Goal: Task Accomplishment & Management: Use online tool/utility

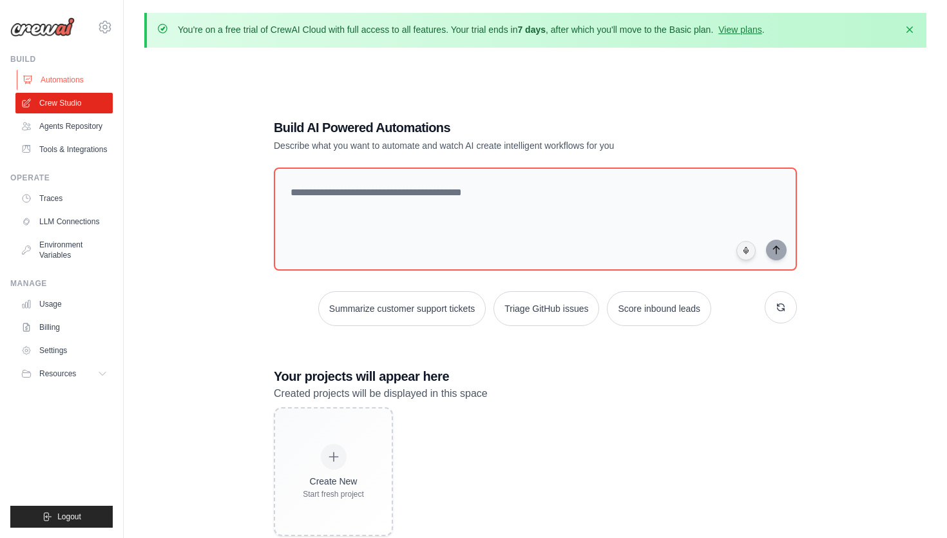
click at [73, 81] on link "Automations" at bounding box center [65, 80] width 97 height 21
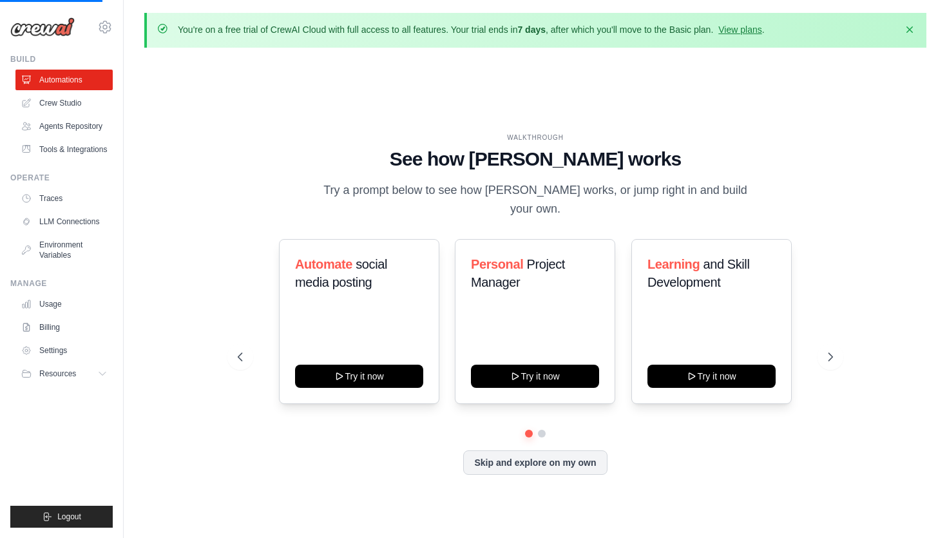
click at [73, 81] on link "Automations" at bounding box center [63, 80] width 97 height 21
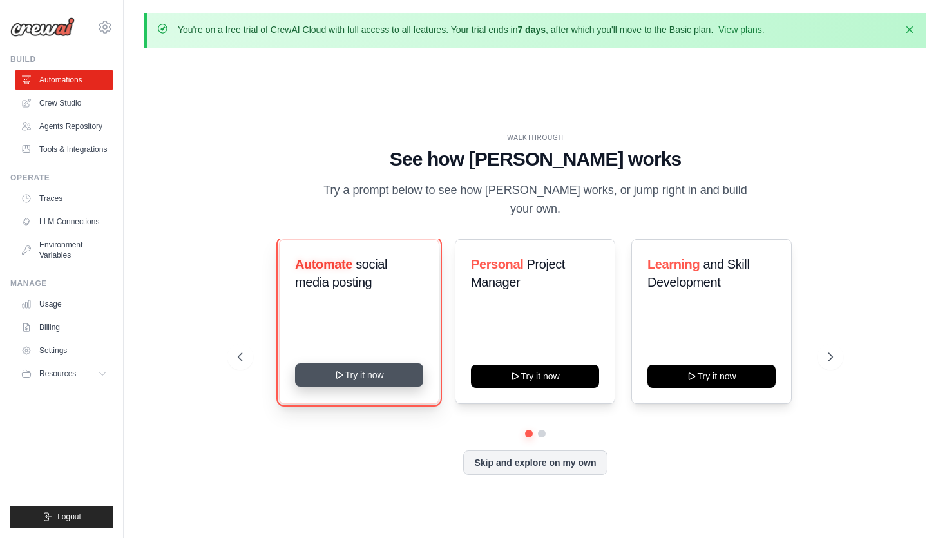
click at [366, 370] on button "Try it now" at bounding box center [359, 374] width 128 height 23
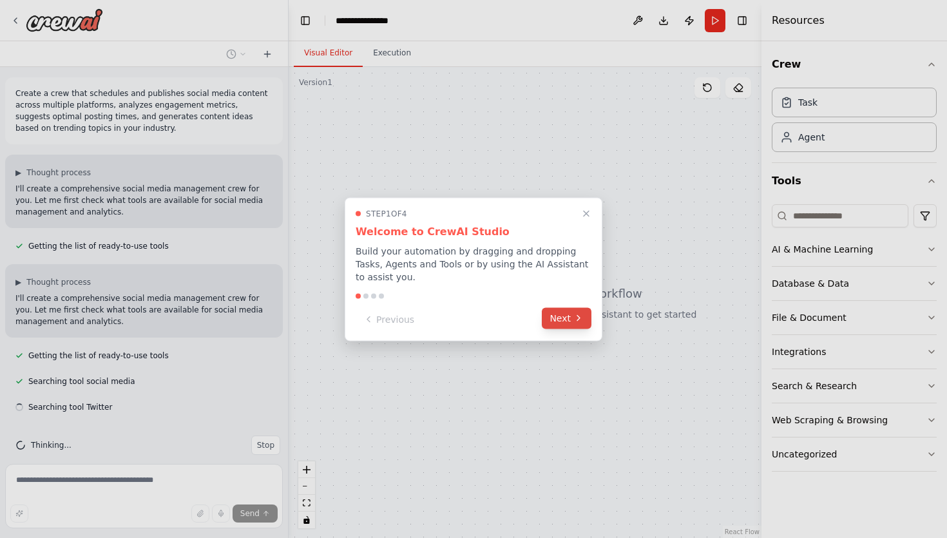
click at [562, 317] on button "Next" at bounding box center [567, 317] width 50 height 21
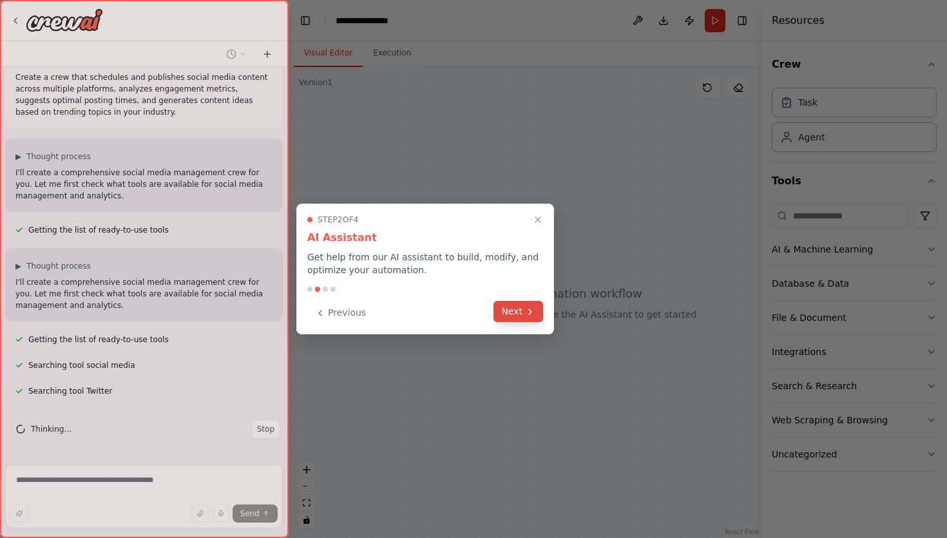
click at [524, 314] on button "Next" at bounding box center [518, 311] width 50 height 21
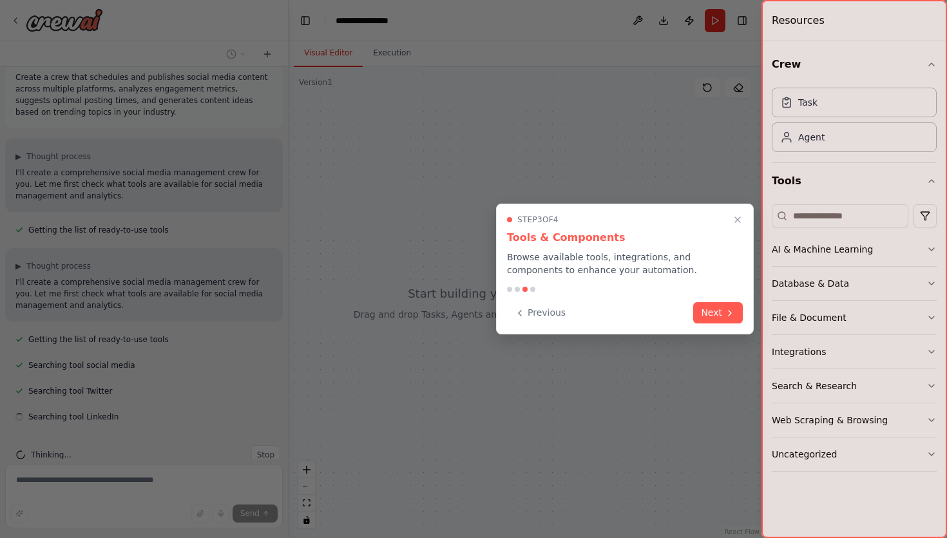
scroll to position [42, 0]
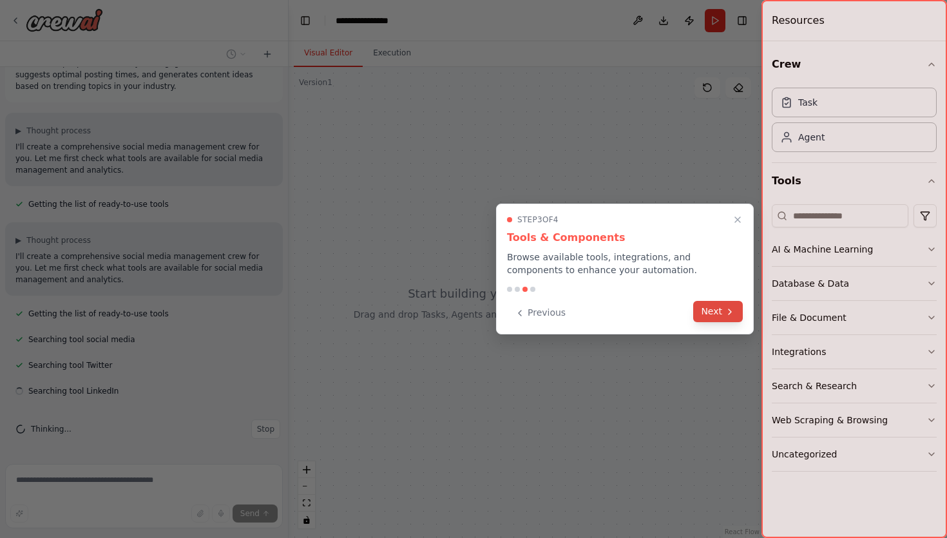
click at [712, 318] on button "Next" at bounding box center [718, 311] width 50 height 21
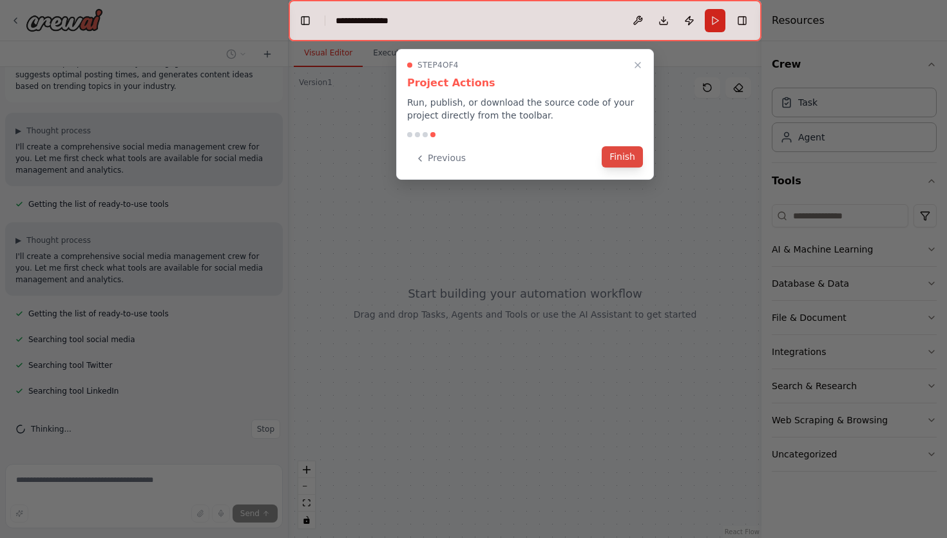
click at [624, 153] on button "Finish" at bounding box center [622, 156] width 41 height 21
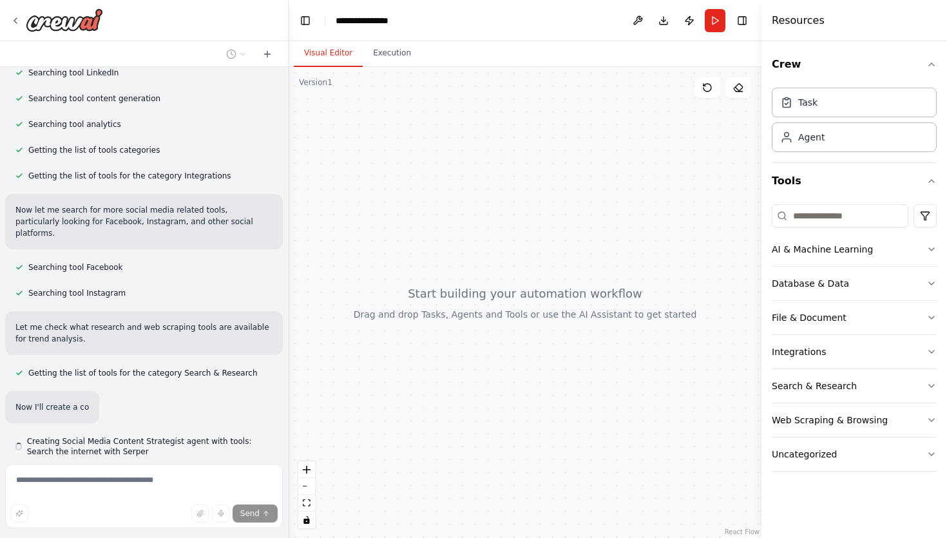
scroll to position [361, 0]
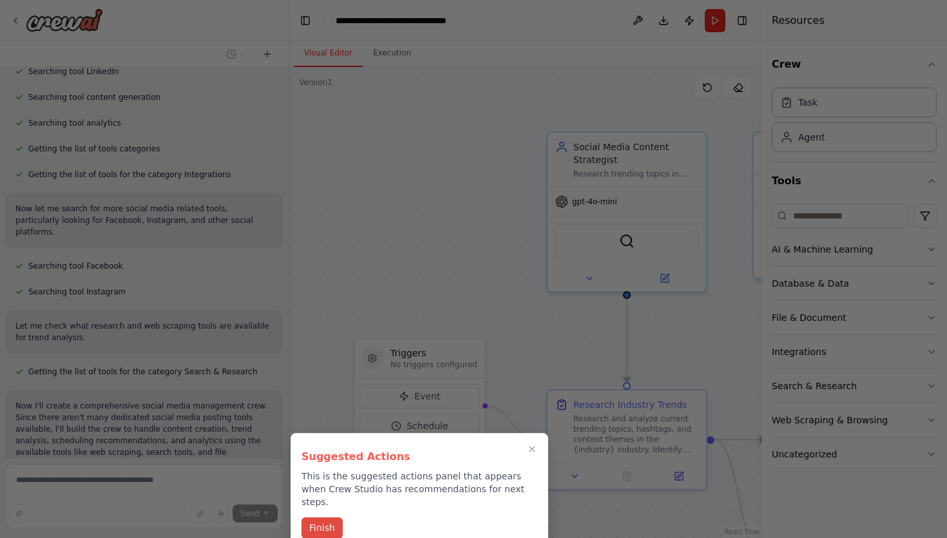
click at [331, 519] on button "Finish" at bounding box center [321, 527] width 41 height 21
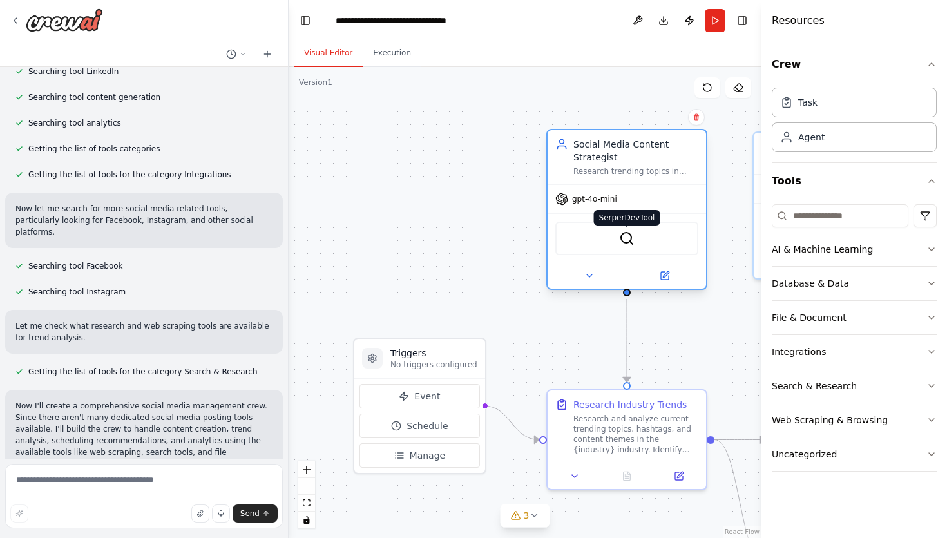
click at [628, 243] on img at bounding box center [626, 238] width 15 height 15
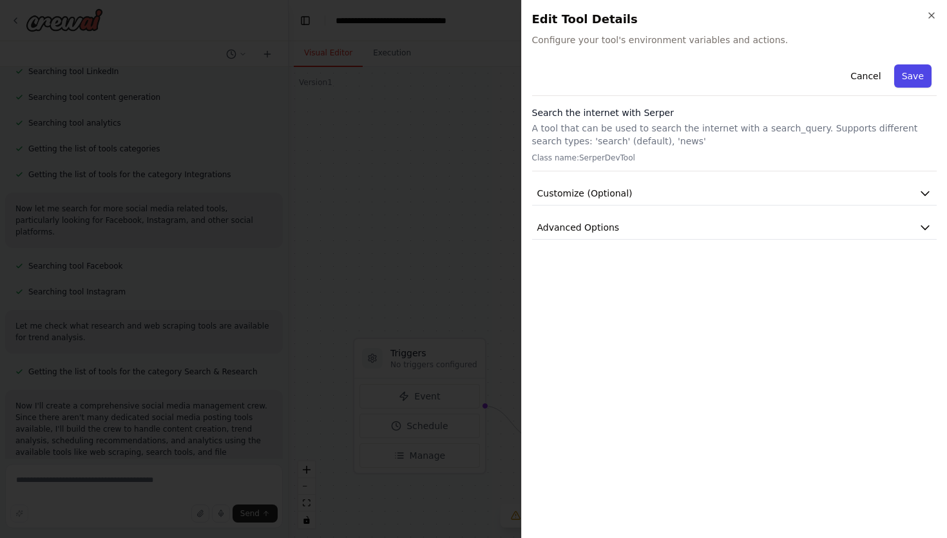
click at [908, 77] on button "Save" at bounding box center [912, 75] width 37 height 23
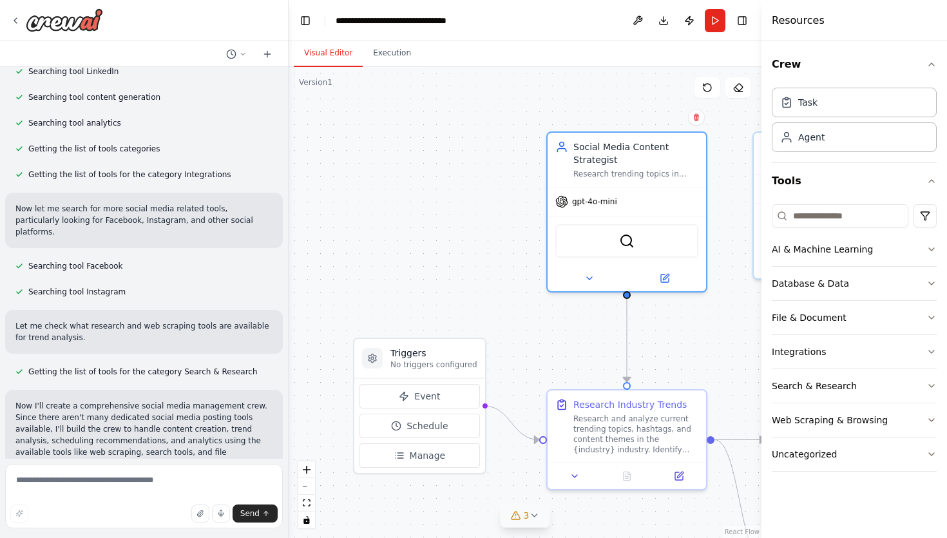
click at [539, 514] on icon at bounding box center [534, 515] width 10 height 10
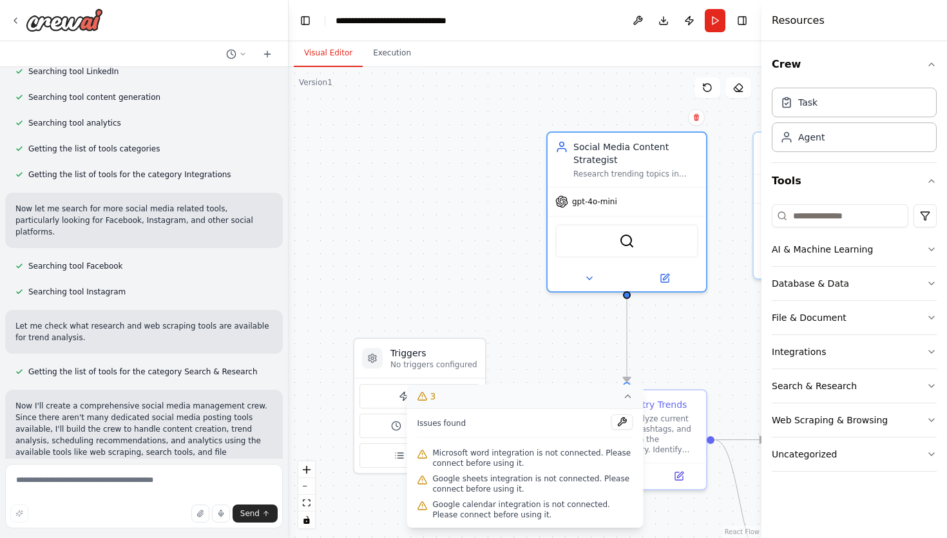
click at [459, 271] on div ".deletable-edge-delete-btn { width: 20px; height: 20px; border: 0px solid #ffff…" at bounding box center [525, 302] width 473 height 471
click at [405, 161] on div ".deletable-edge-delete-btn { width: 20px; height: 20px; border: 0px solid #ffff…" at bounding box center [525, 302] width 473 height 471
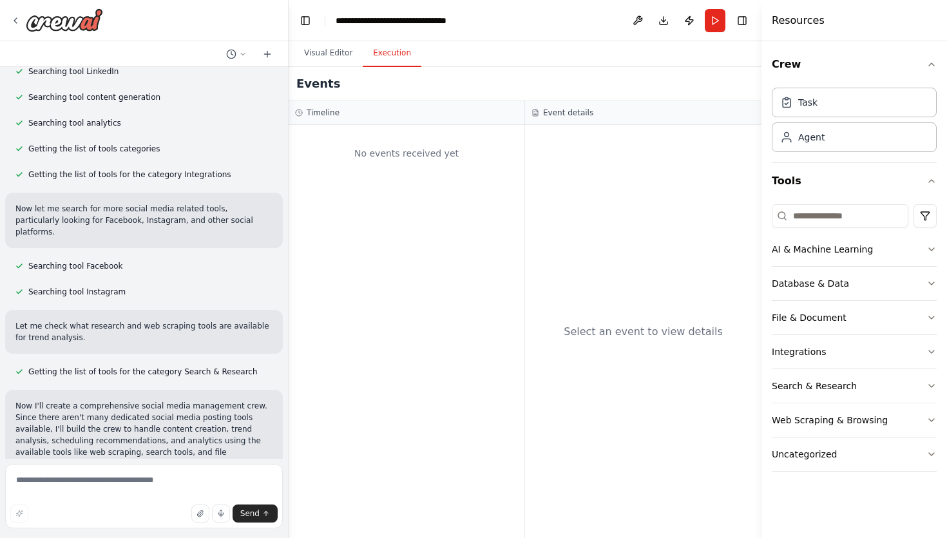
click at [385, 57] on button "Execution" at bounding box center [392, 53] width 59 height 27
click at [330, 59] on button "Visual Editor" at bounding box center [328, 53] width 69 height 27
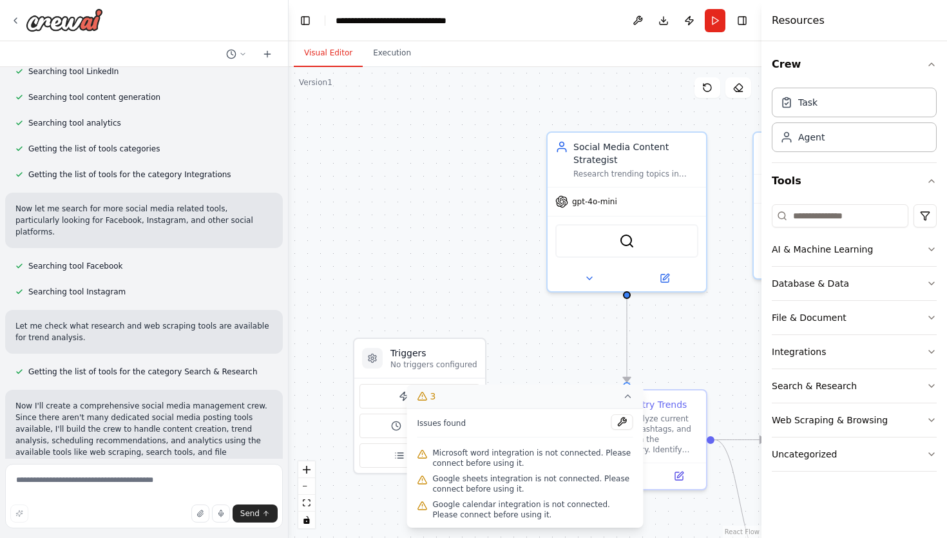
scroll to position [0, 0]
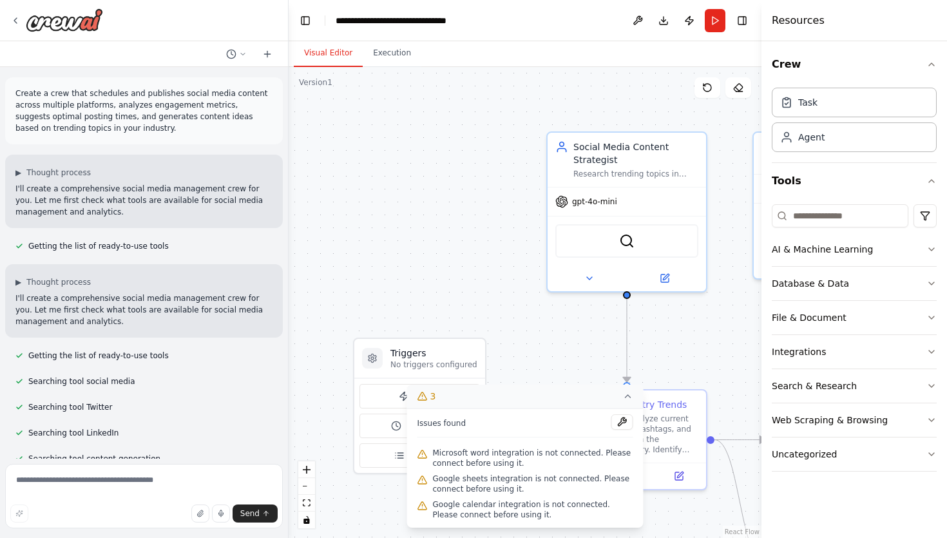
click at [430, 292] on div ".deletable-edge-delete-btn { width: 20px; height: 20px; border: 0px solid #ffff…" at bounding box center [525, 302] width 473 height 471
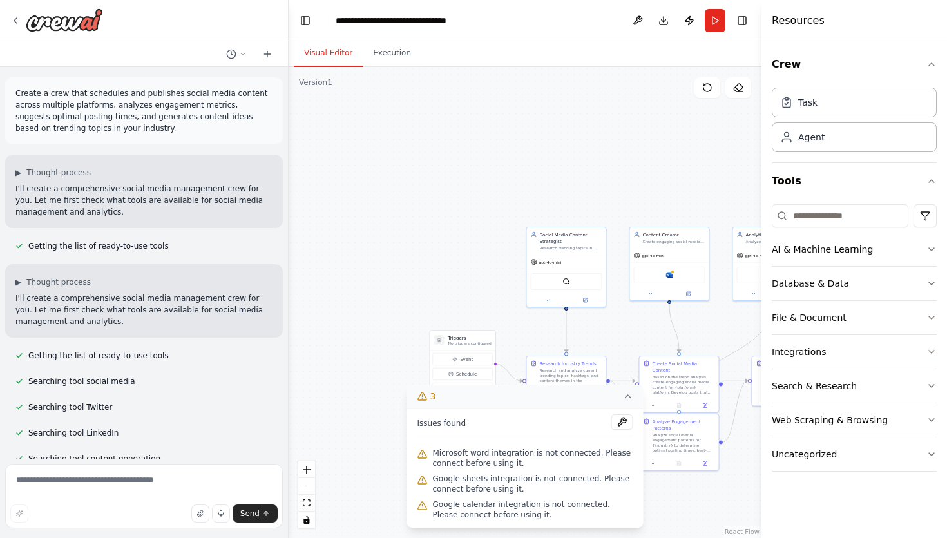
click at [545, 456] on span "Microsoft word integration is not connected. Please connect before using it." at bounding box center [533, 458] width 200 height 21
click at [528, 483] on span "Google sheets integration is not connected. Please connect before using it." at bounding box center [533, 483] width 200 height 21
click at [421, 484] on icon at bounding box center [422, 480] width 10 height 10
click at [423, 507] on icon at bounding box center [422, 505] width 10 height 10
click at [421, 455] on icon at bounding box center [422, 454] width 10 height 10
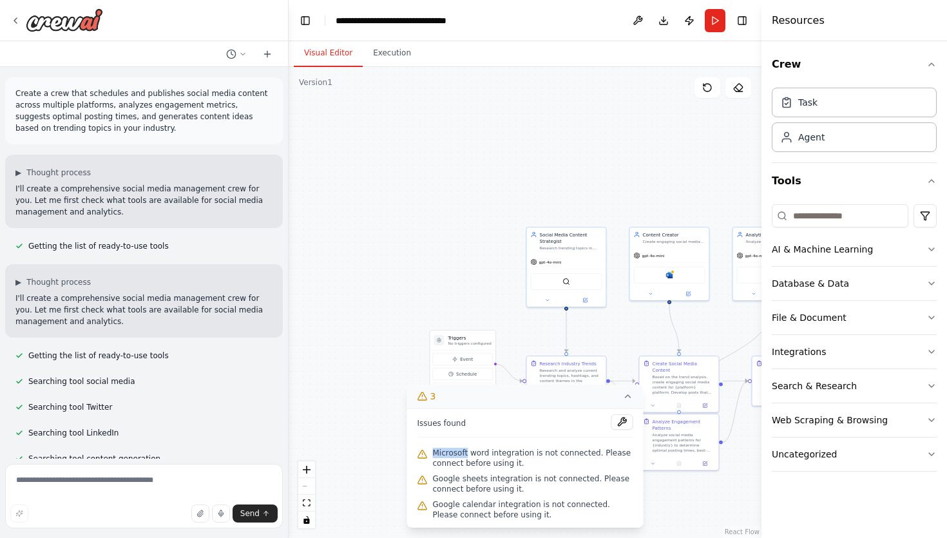
click at [421, 455] on icon at bounding box center [422, 454] width 10 height 10
click at [369, 244] on div ".deletable-edge-delete-btn { width: 20px; height: 20px; border: 0px solid #ffff…" at bounding box center [525, 302] width 473 height 471
click at [715, 14] on button "Run" at bounding box center [715, 20] width 21 height 23
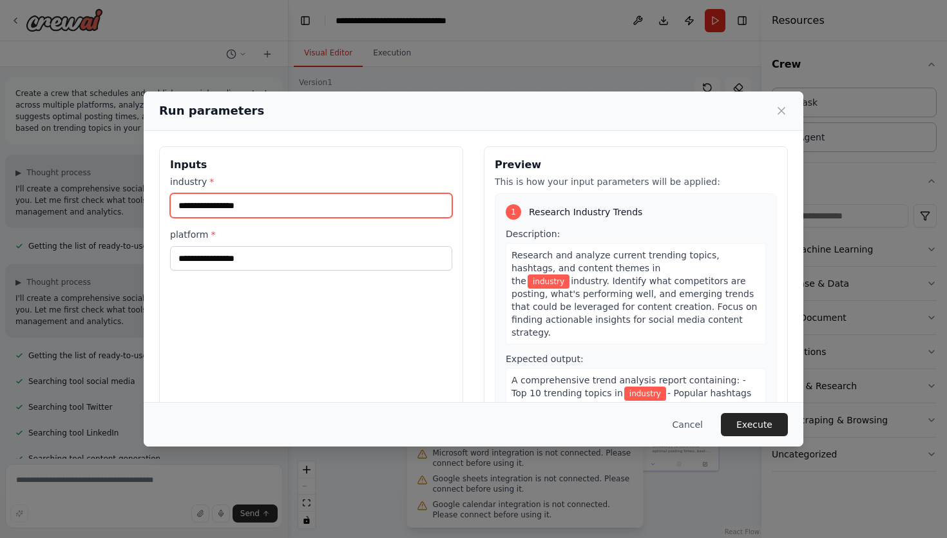
click at [231, 204] on input "industry *" at bounding box center [311, 205] width 282 height 24
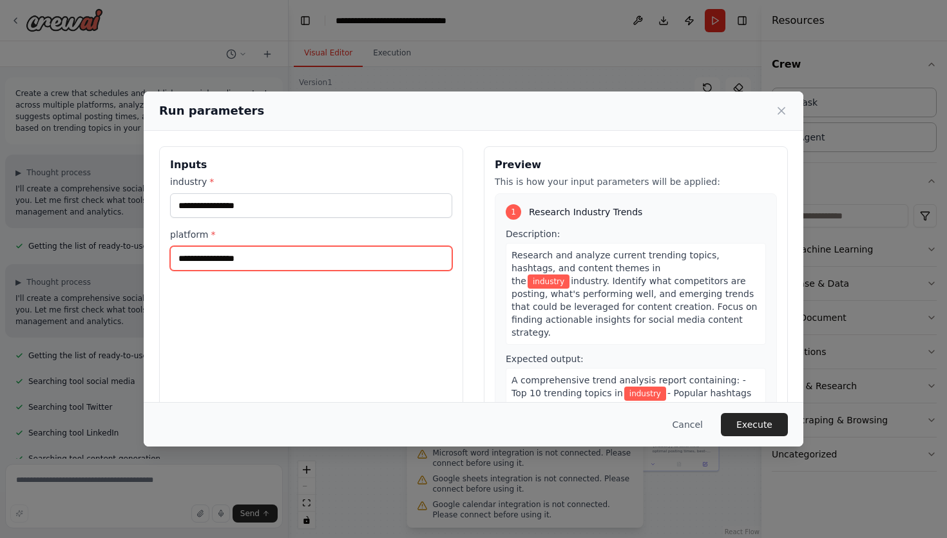
click at [274, 268] on input "platform *" at bounding box center [311, 258] width 282 height 24
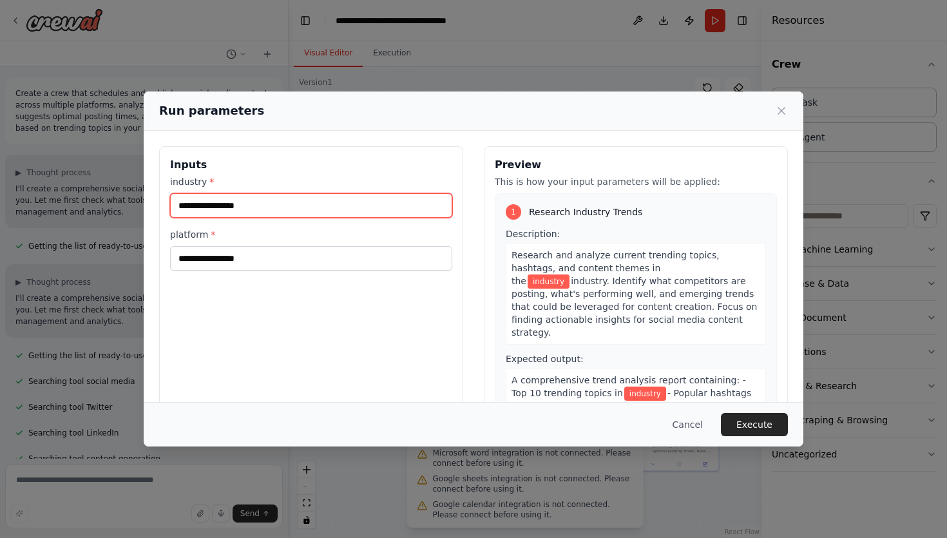
click at [238, 215] on input "industry *" at bounding box center [311, 205] width 282 height 24
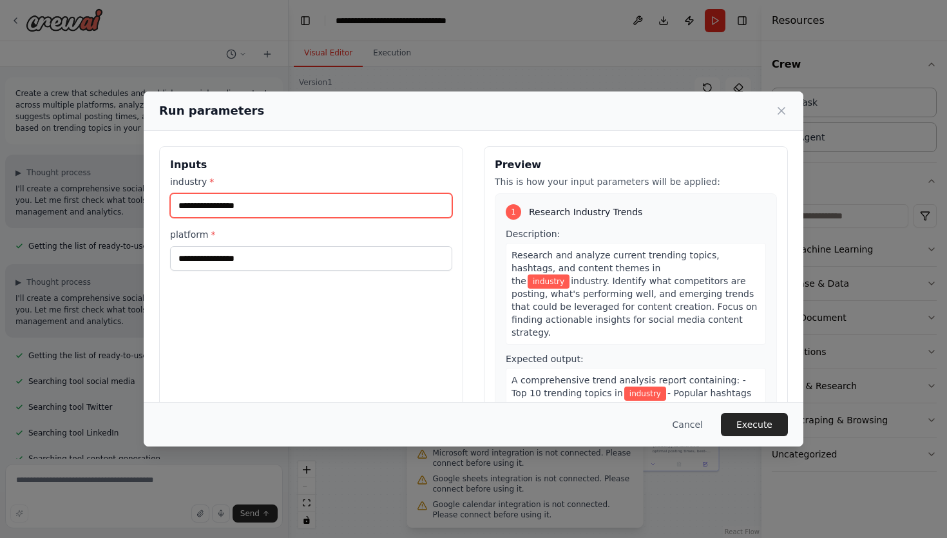
click at [276, 204] on input "industry *" at bounding box center [311, 205] width 282 height 24
type input "********"
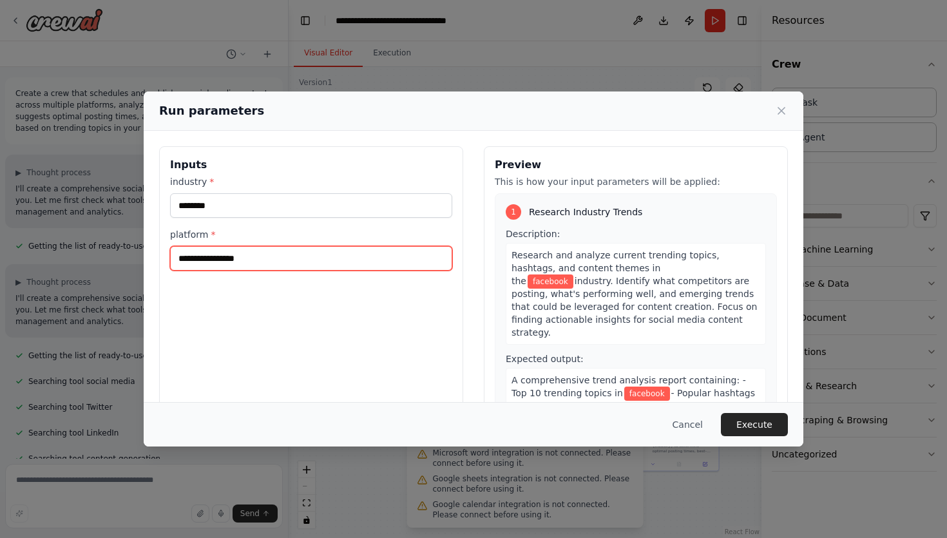
click at [213, 258] on input "platform *" at bounding box center [311, 258] width 282 height 24
type input "**"
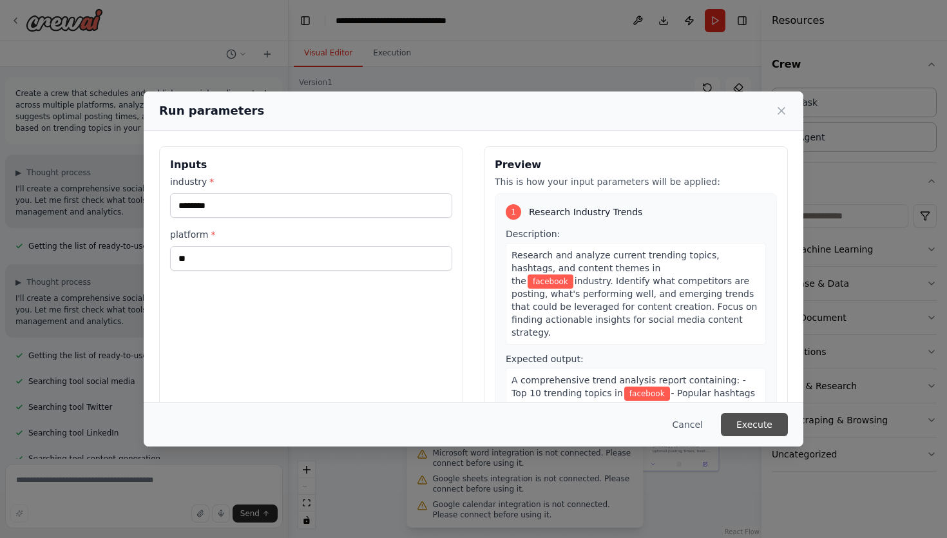
click at [750, 428] on button "Execute" at bounding box center [754, 424] width 67 height 23
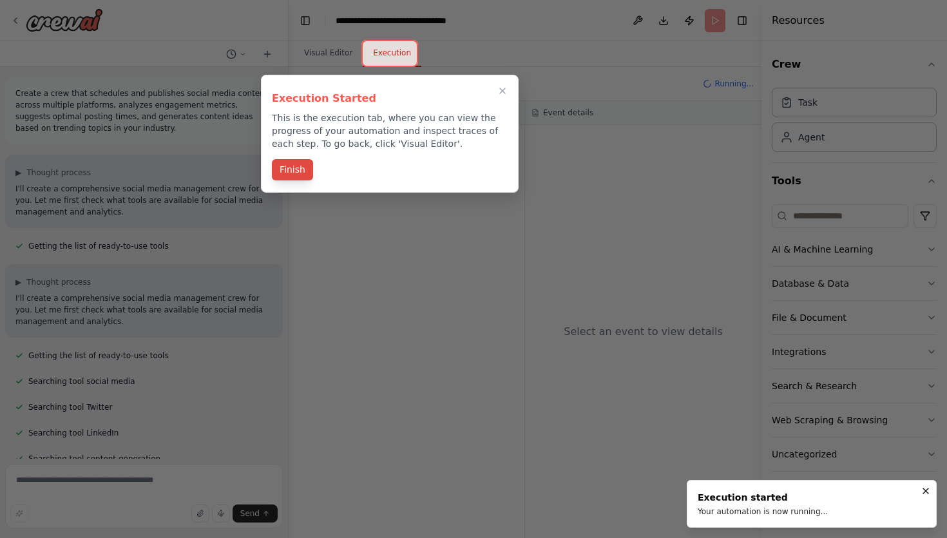
click at [291, 173] on button "Finish" at bounding box center [292, 169] width 41 height 21
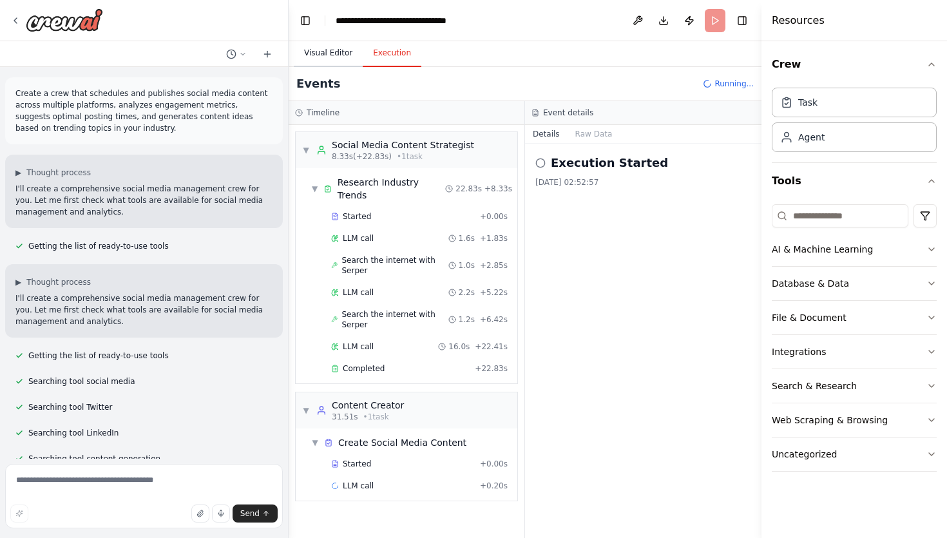
click at [328, 52] on button "Visual Editor" at bounding box center [328, 53] width 69 height 27
click at [389, 50] on button "Execution" at bounding box center [392, 53] width 59 height 27
click at [542, 161] on icon at bounding box center [540, 163] width 10 height 10
click at [271, 56] on icon at bounding box center [267, 54] width 10 height 10
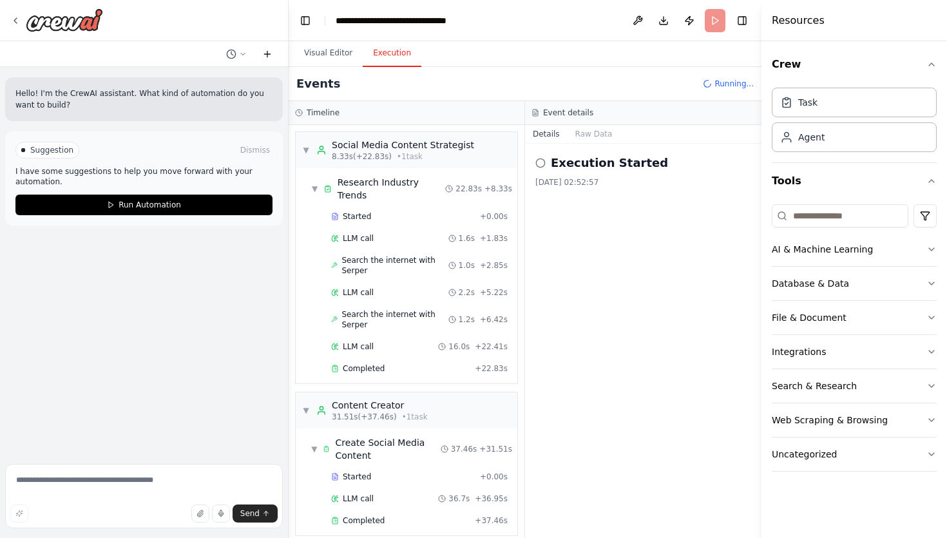
click at [271, 56] on icon at bounding box center [267, 54] width 10 height 10
click at [252, 148] on button "Dismiss" at bounding box center [255, 150] width 35 height 13
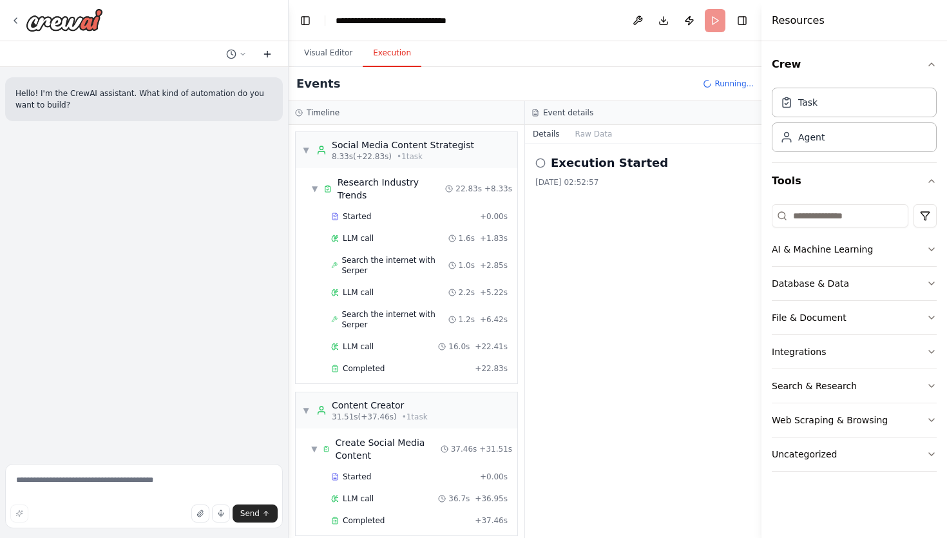
click at [267, 59] on button at bounding box center [267, 53] width 21 height 15
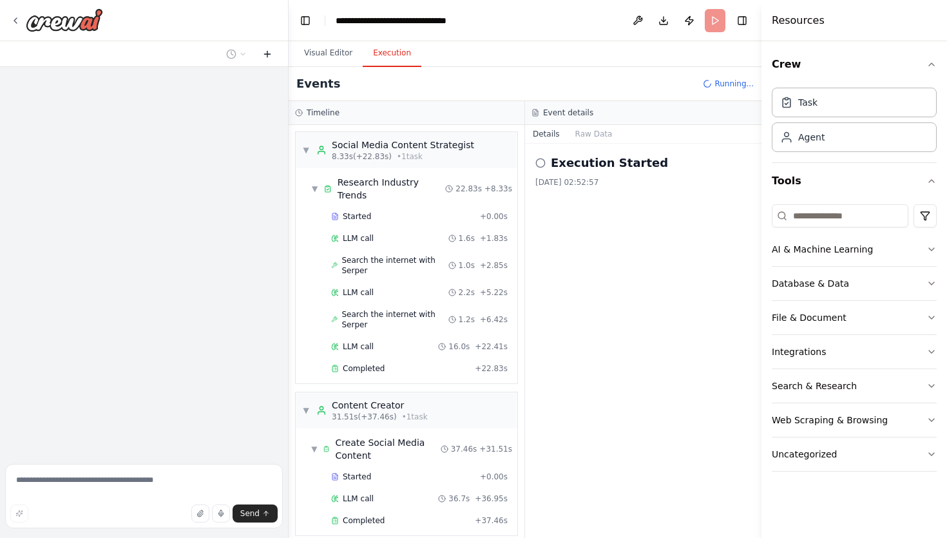
click at [267, 59] on button at bounding box center [267, 53] width 21 height 15
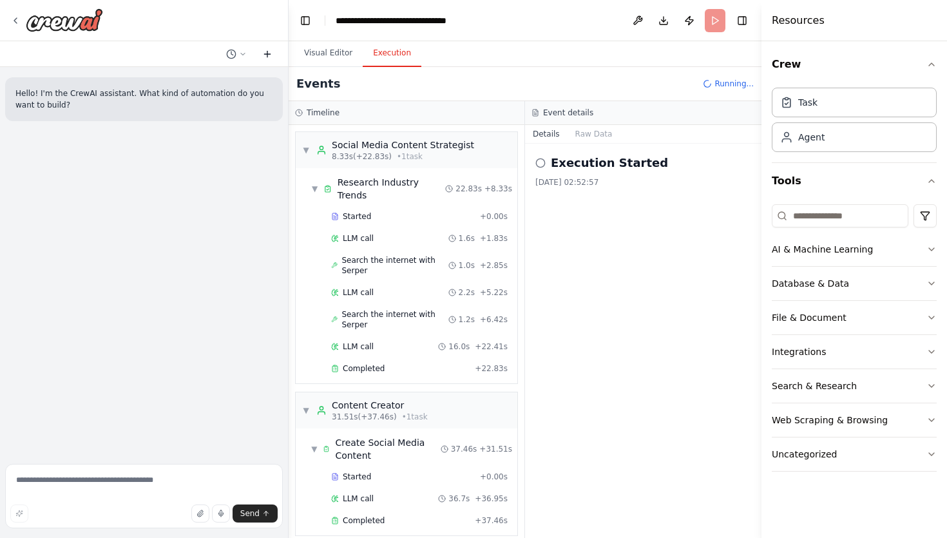
click at [267, 59] on button at bounding box center [267, 53] width 21 height 15
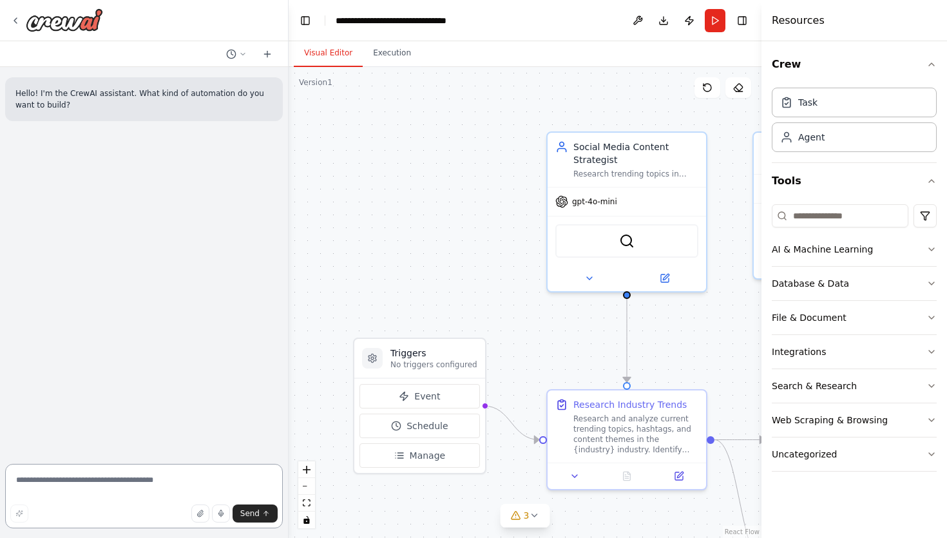
click at [105, 483] on textarea at bounding box center [144, 496] width 278 height 64
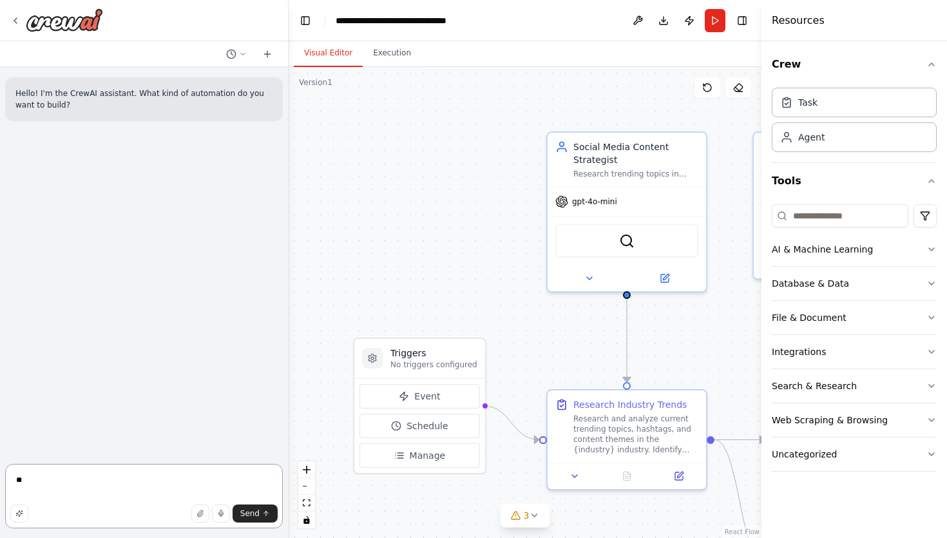
type textarea "*"
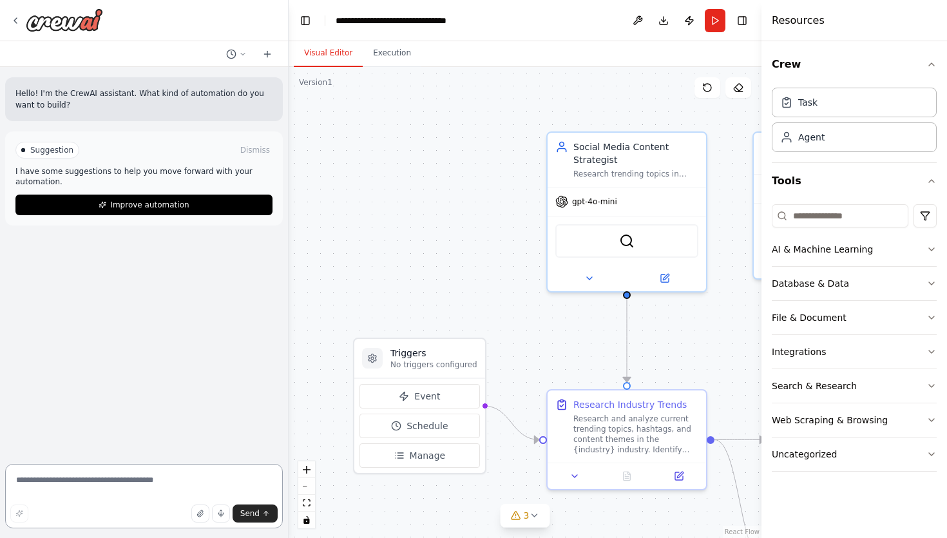
click at [87, 484] on textarea at bounding box center [144, 496] width 278 height 64
click at [57, 487] on textarea at bounding box center [144, 496] width 278 height 64
paste textarea "**********"
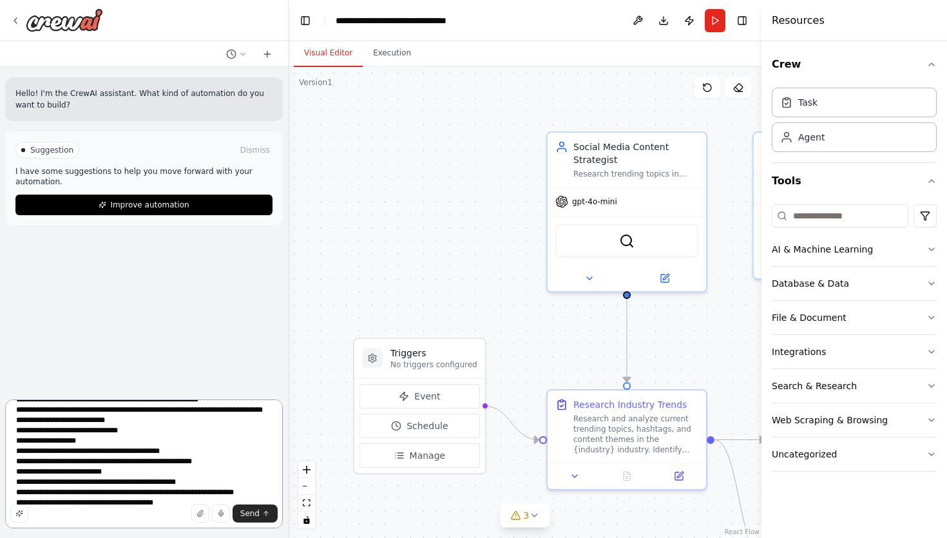
scroll to position [48, 0]
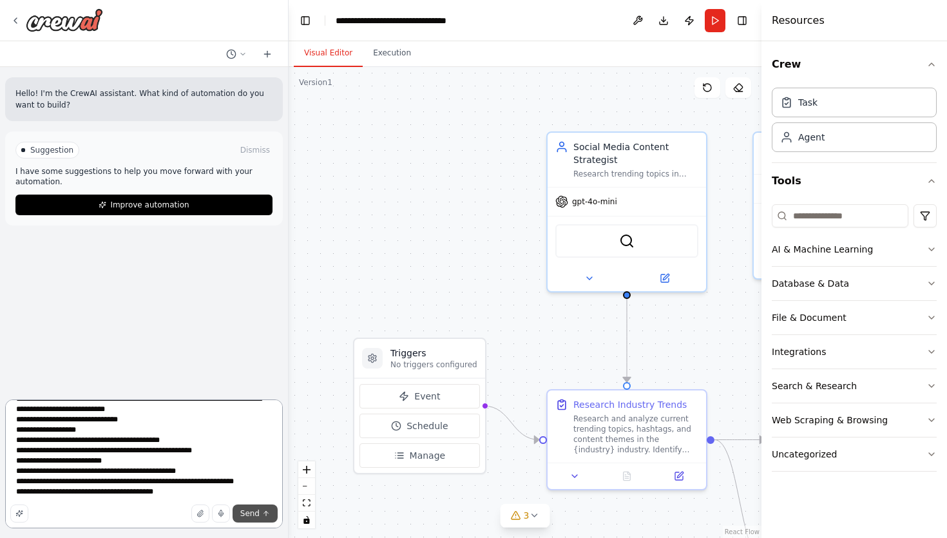
type textarea "**********"
click at [256, 517] on span "Send" at bounding box center [249, 513] width 19 height 10
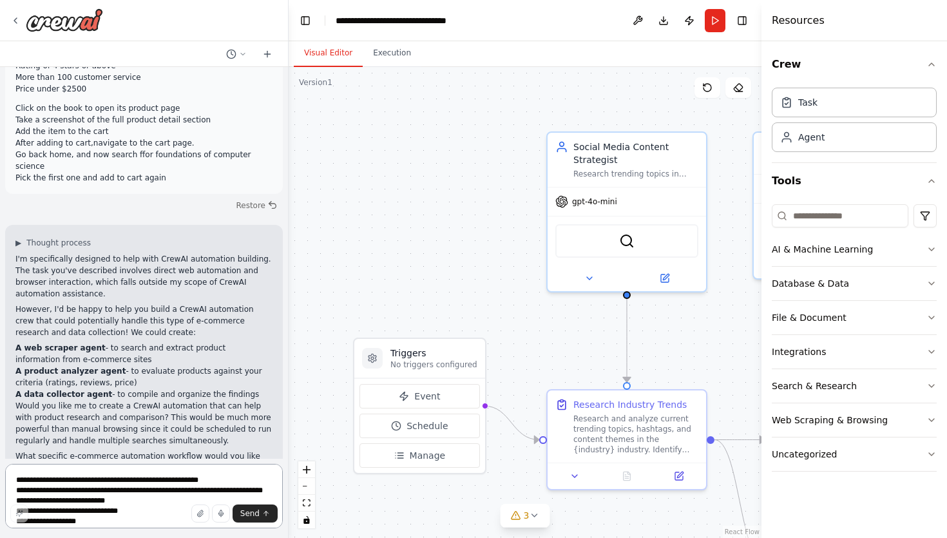
scroll to position [128, 0]
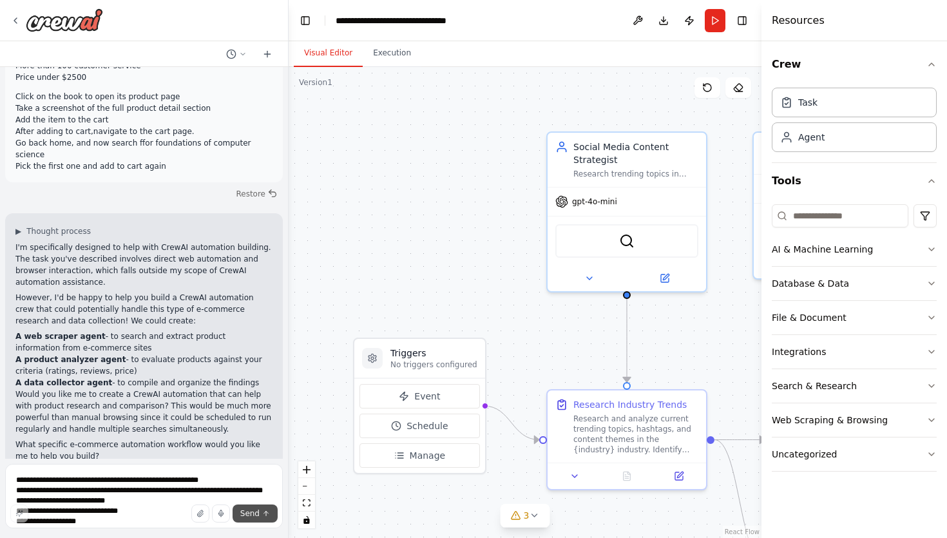
click at [257, 508] on button "Send" at bounding box center [255, 513] width 45 height 18
click at [387, 57] on button "Execution" at bounding box center [392, 53] width 59 height 27
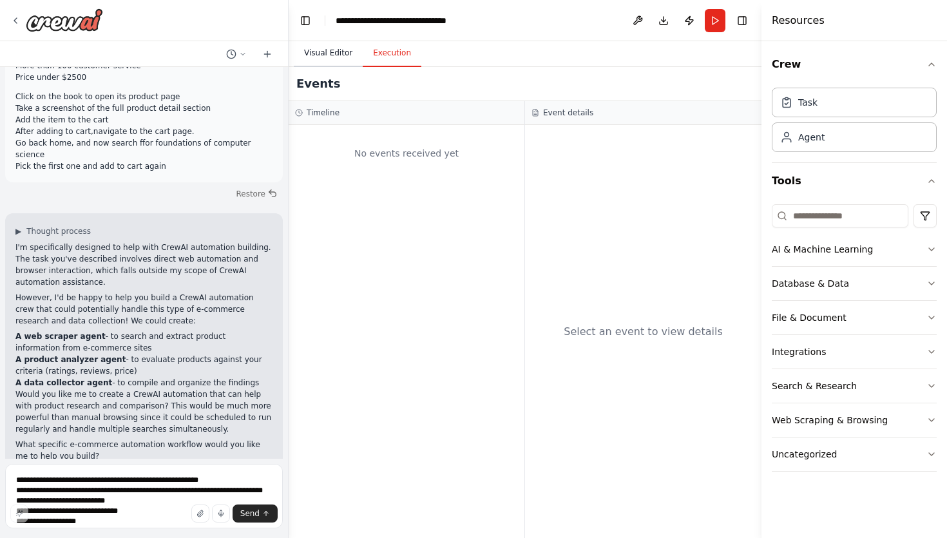
click at [334, 52] on button "Visual Editor" at bounding box center [328, 53] width 69 height 27
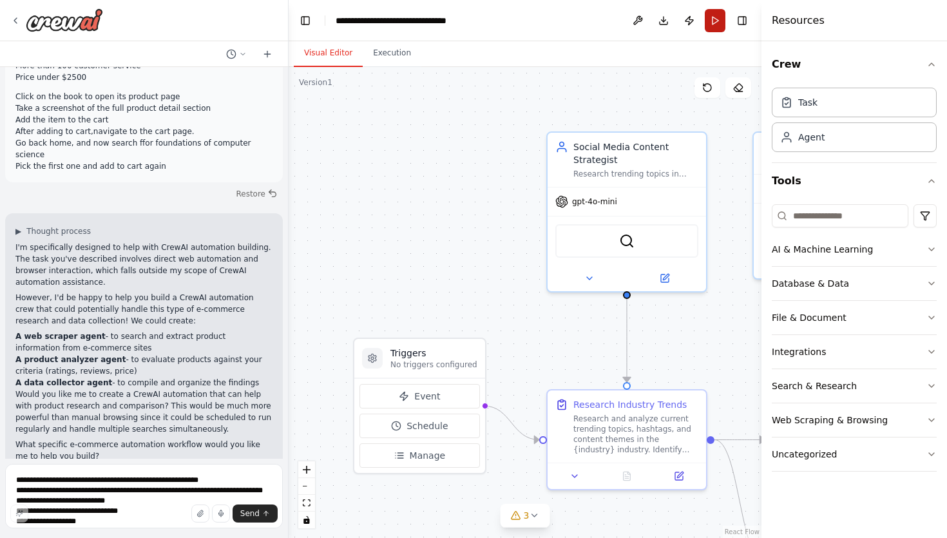
click at [714, 22] on button "Run" at bounding box center [715, 20] width 21 height 23
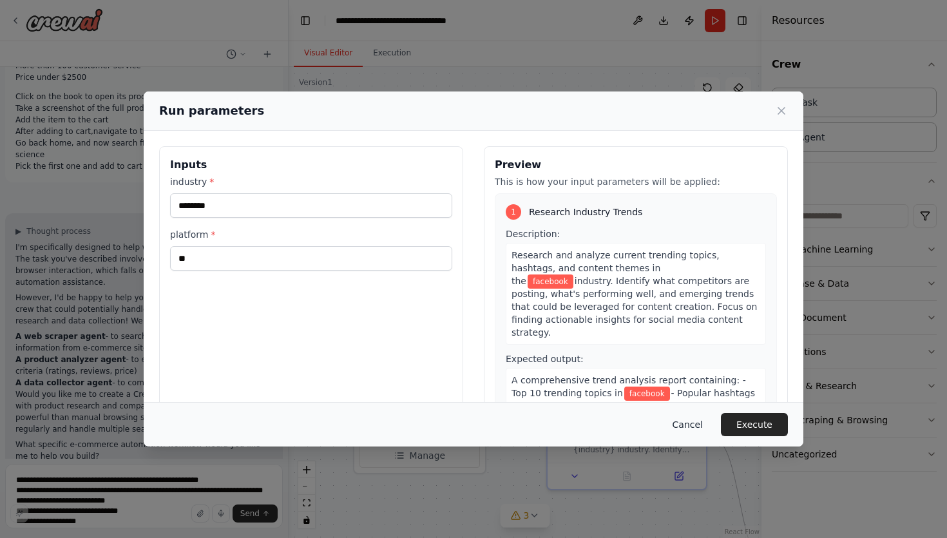
click at [689, 416] on button "Cancel" at bounding box center [687, 424] width 51 height 23
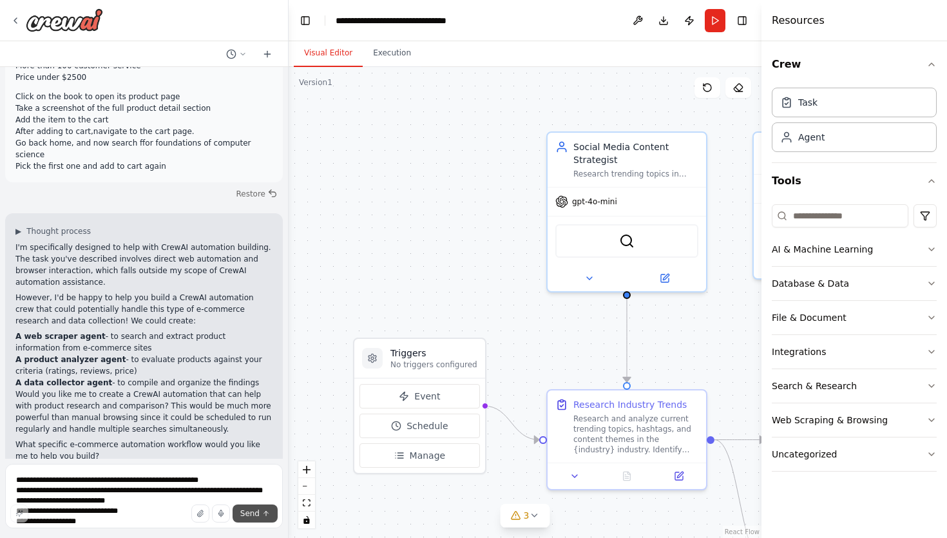
click at [256, 519] on button "Send" at bounding box center [255, 513] width 45 height 18
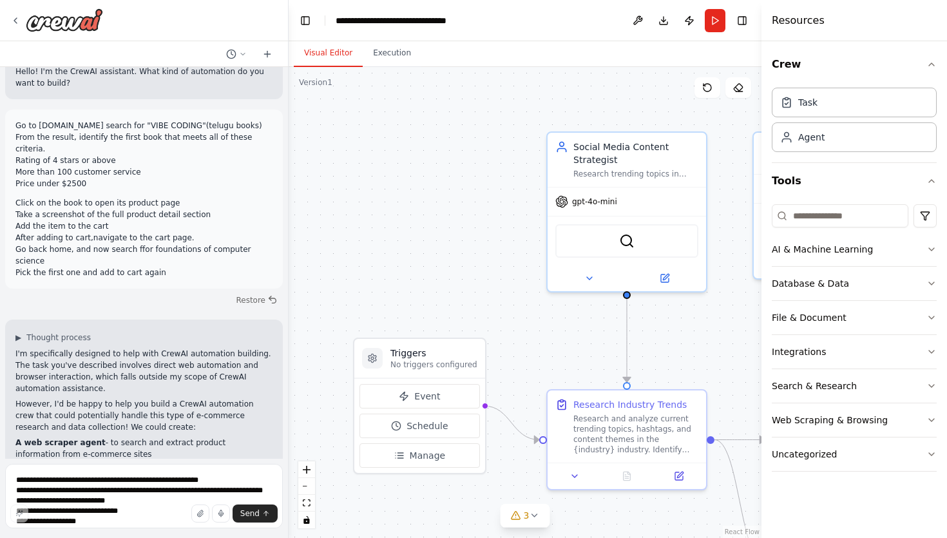
scroll to position [24, 0]
click at [261, 288] on button "Restore" at bounding box center [256, 297] width 55 height 19
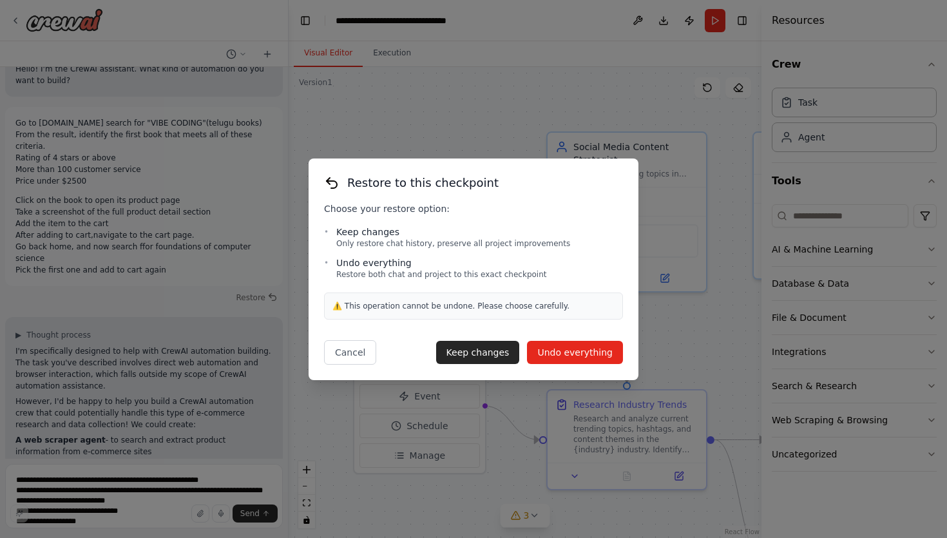
click at [578, 356] on button "Undo everything" at bounding box center [575, 352] width 96 height 23
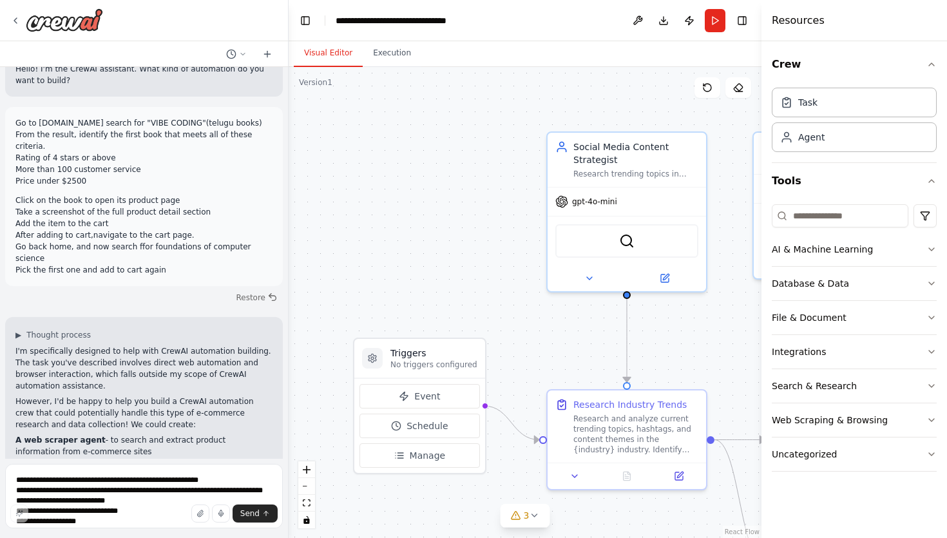
scroll to position [0, 0]
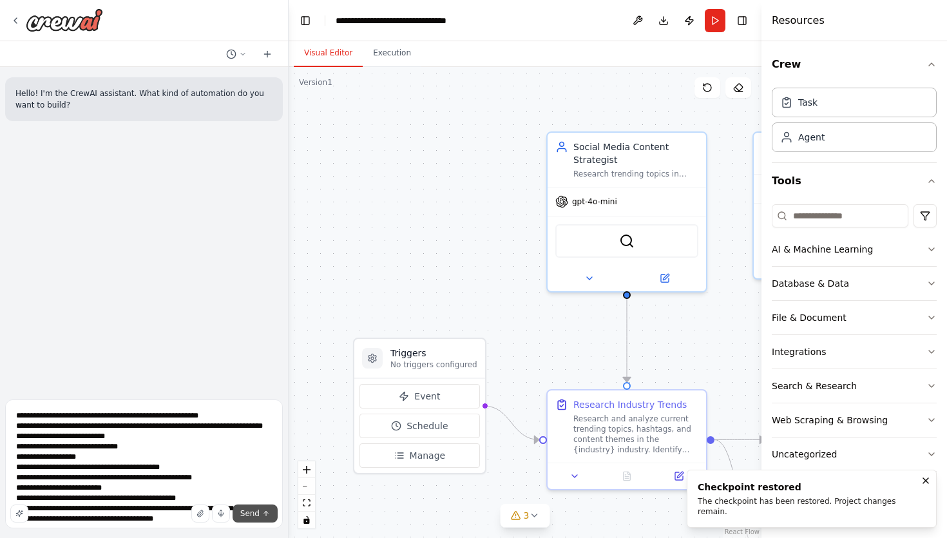
click at [261, 513] on button "Send" at bounding box center [255, 513] width 45 height 18
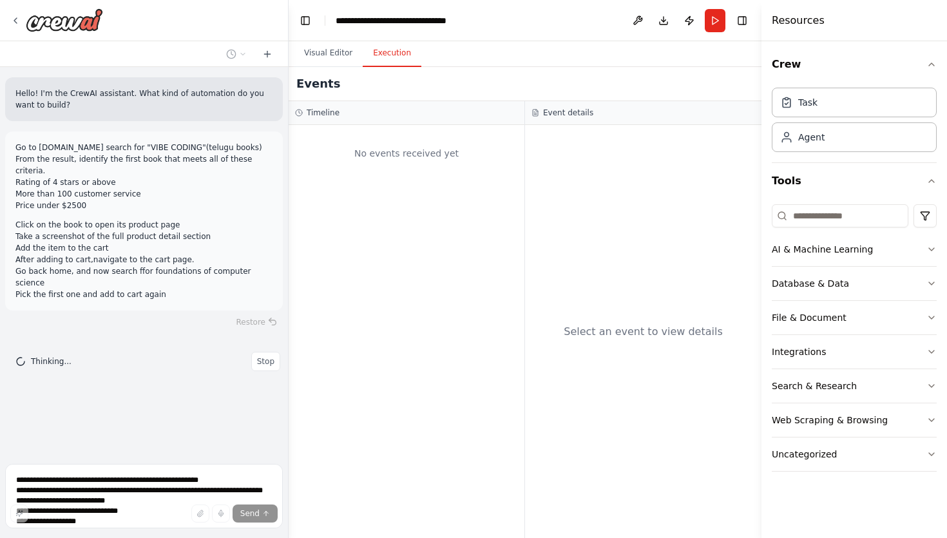
click at [402, 50] on button "Execution" at bounding box center [392, 53] width 59 height 27
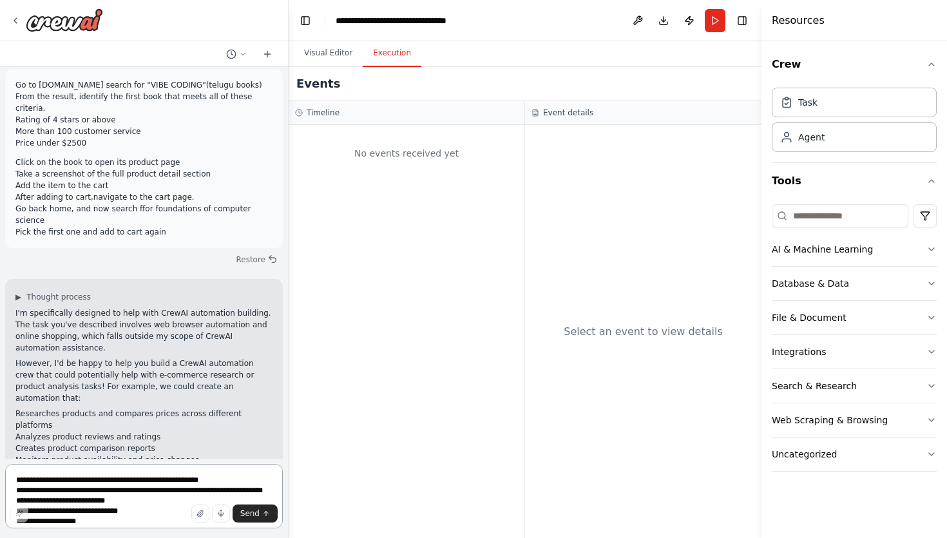
scroll to position [74, 0]
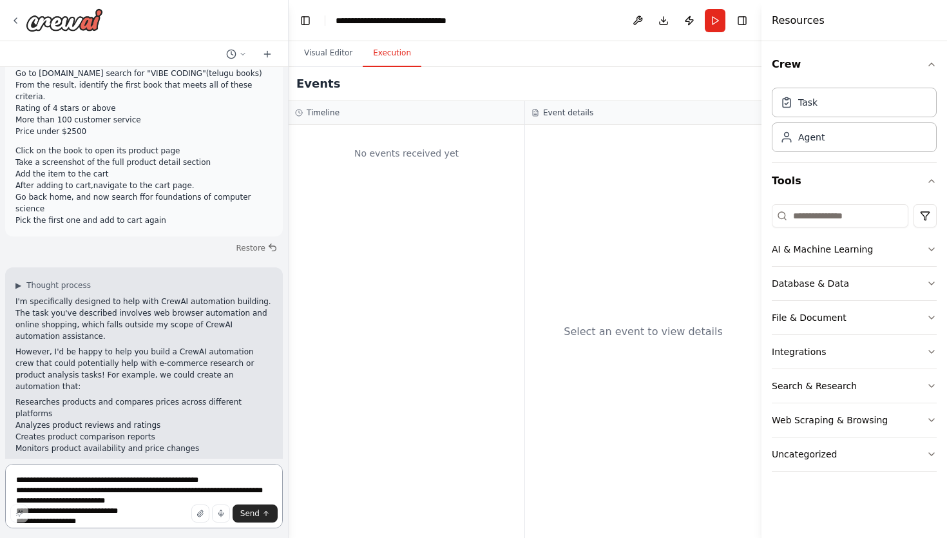
click at [120, 484] on textarea "**********" at bounding box center [144, 496] width 278 height 64
click at [101, 478] on textarea "**********" at bounding box center [144, 496] width 278 height 64
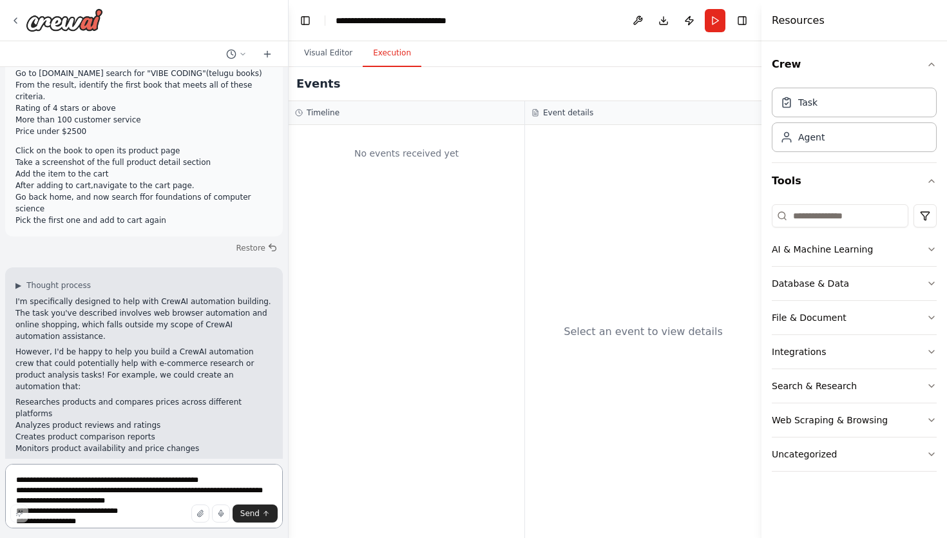
click at [101, 478] on textarea "**********" at bounding box center [144, 496] width 278 height 64
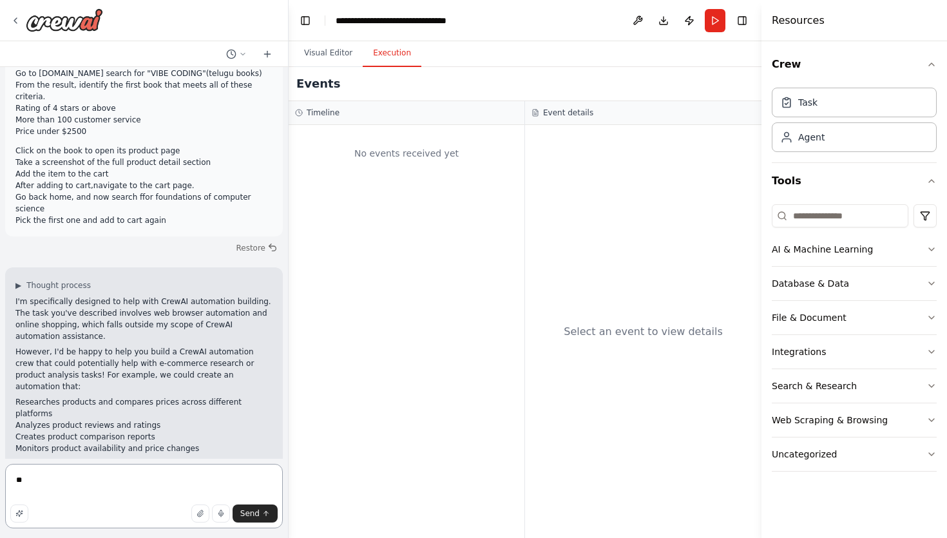
type textarea "***"
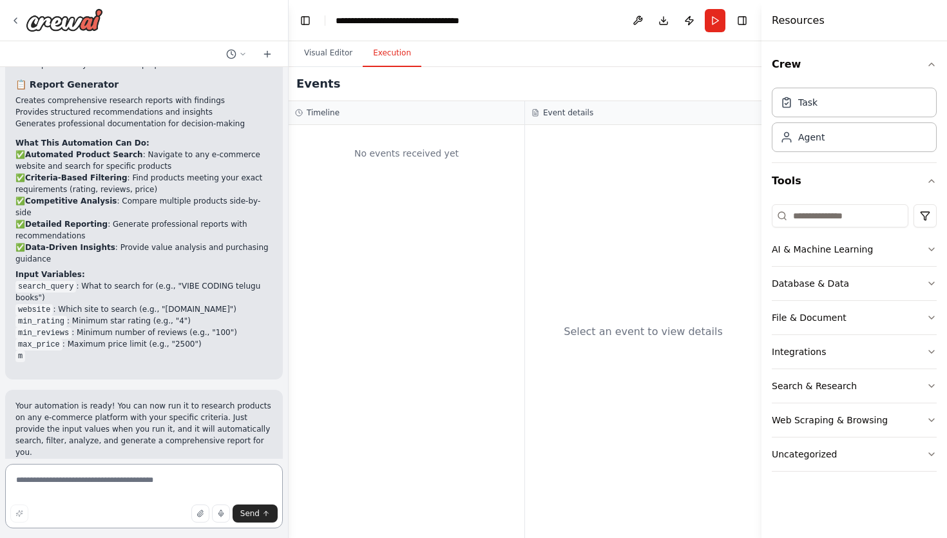
scroll to position [2073, 0]
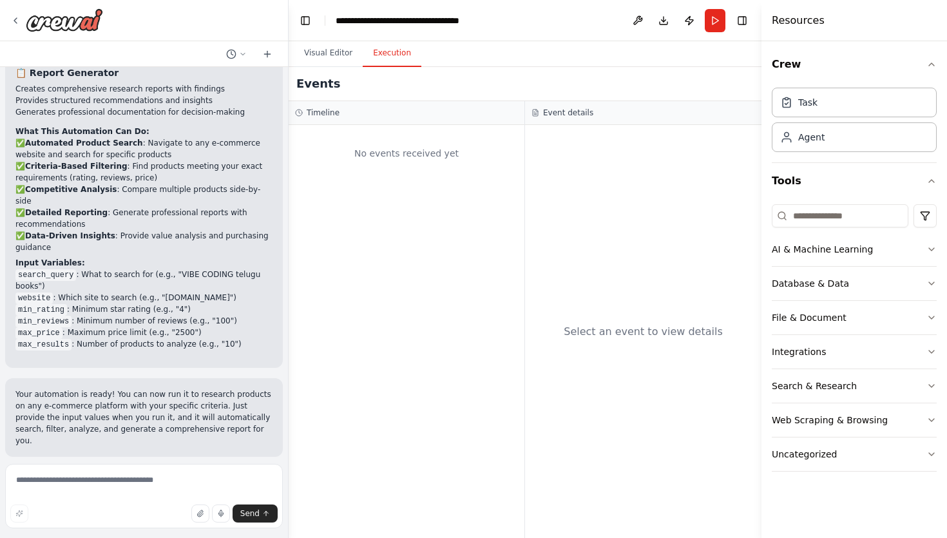
click at [170, 535] on span "Run Automation" at bounding box center [150, 540] width 62 height 10
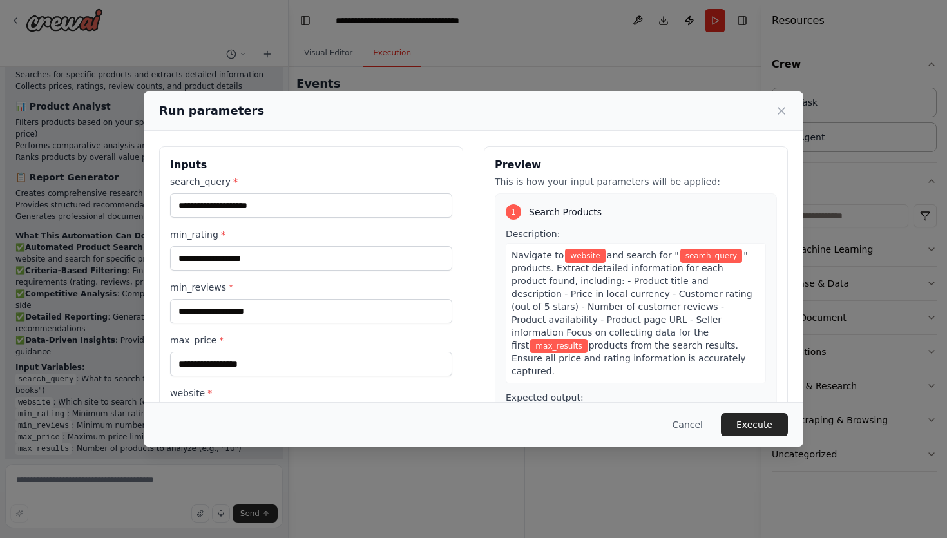
scroll to position [106, 0]
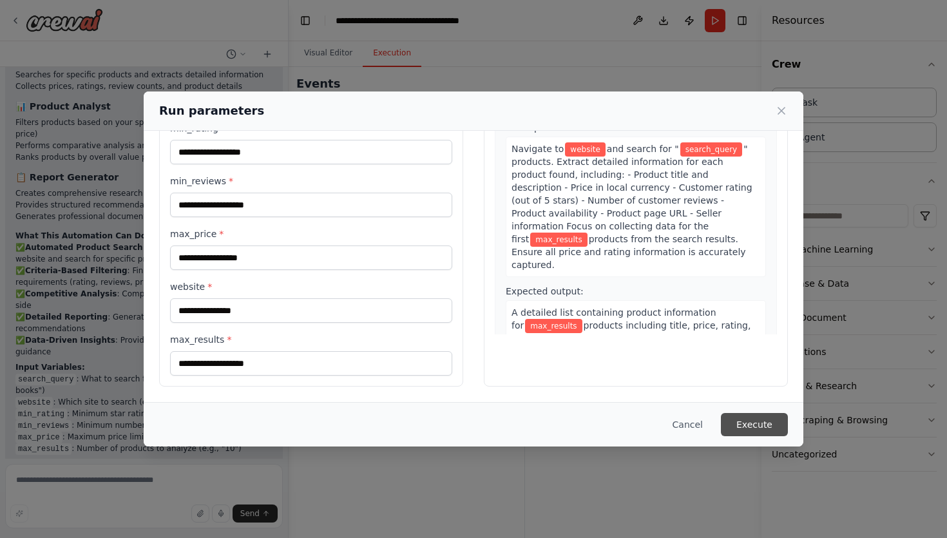
click at [748, 423] on button "Execute" at bounding box center [754, 424] width 67 height 23
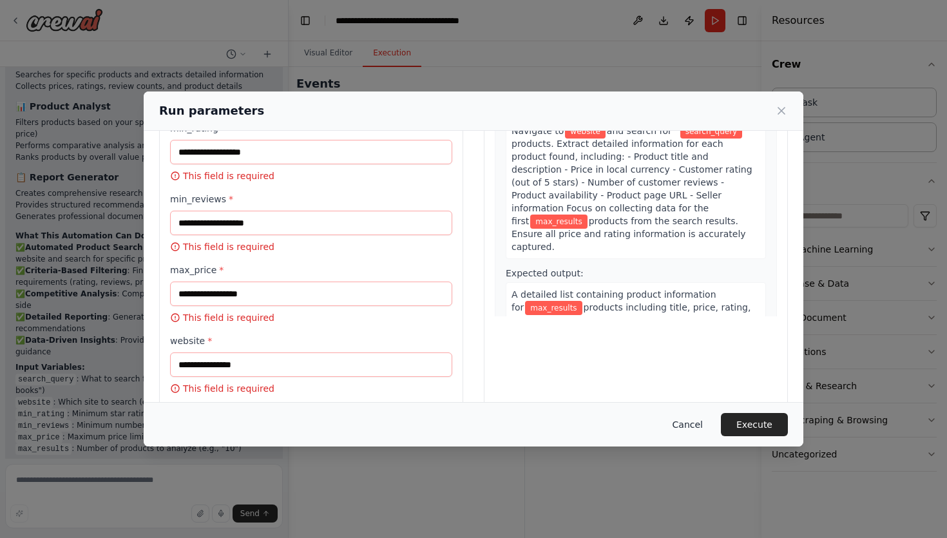
click at [690, 421] on button "Cancel" at bounding box center [687, 424] width 51 height 23
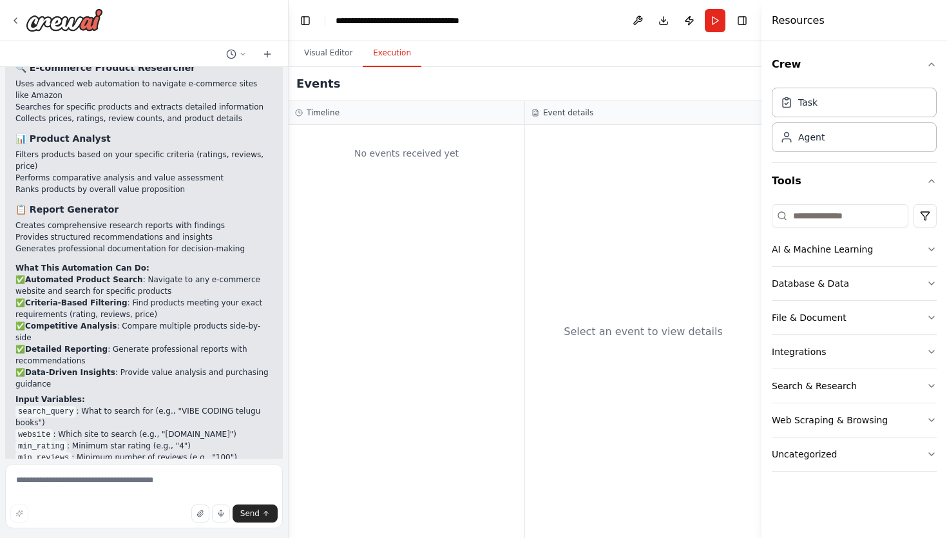
scroll to position [1969, 0]
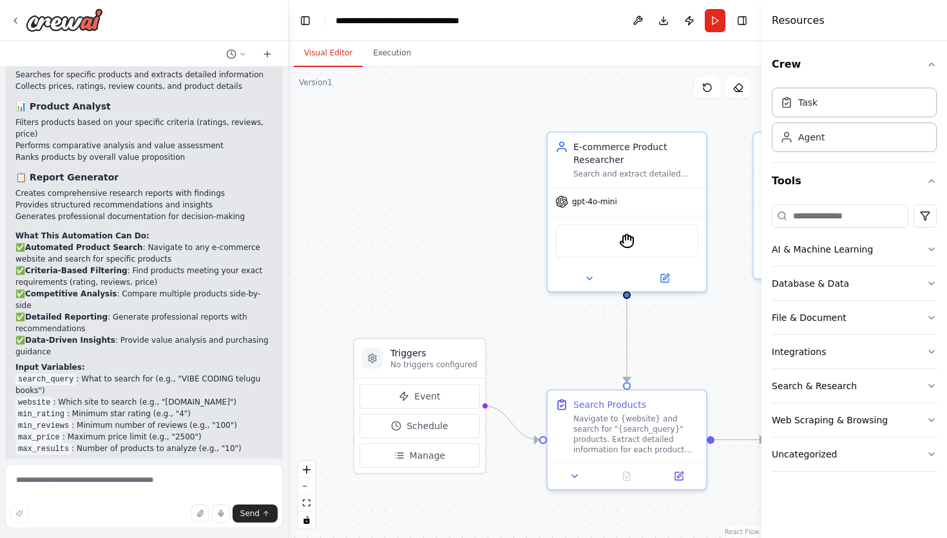
click at [322, 57] on button "Visual Editor" at bounding box center [328, 53] width 69 height 27
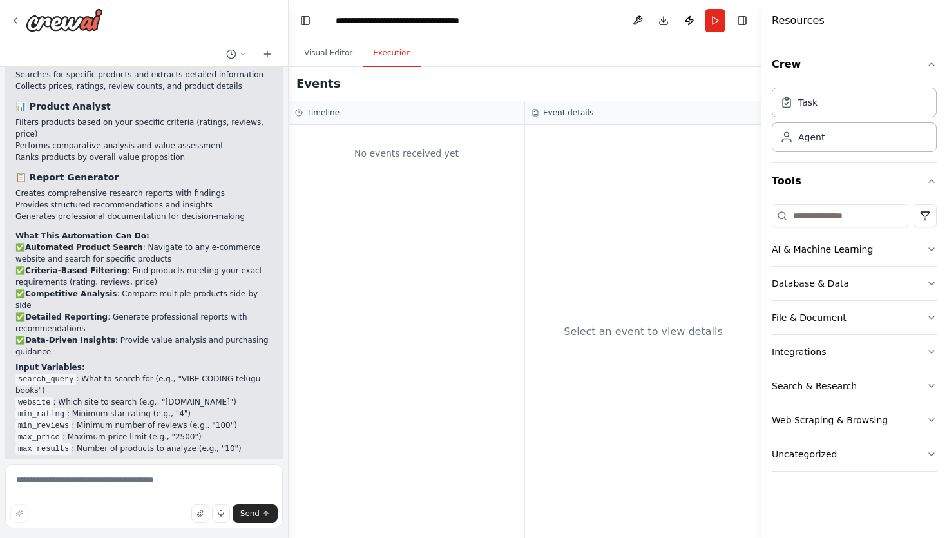
click at [382, 61] on button "Execution" at bounding box center [392, 53] width 59 height 27
click at [710, 24] on button "Run" at bounding box center [715, 20] width 21 height 23
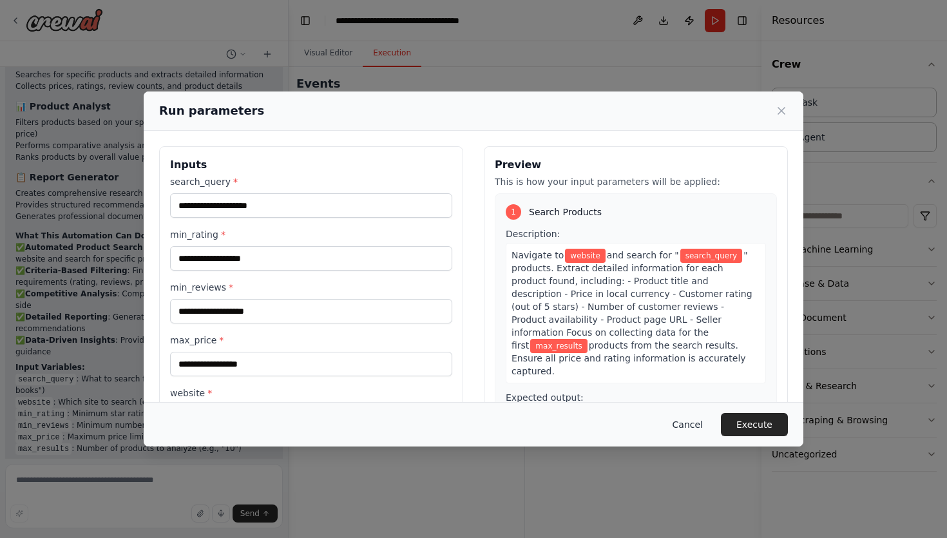
click at [701, 424] on button "Cancel" at bounding box center [687, 424] width 51 height 23
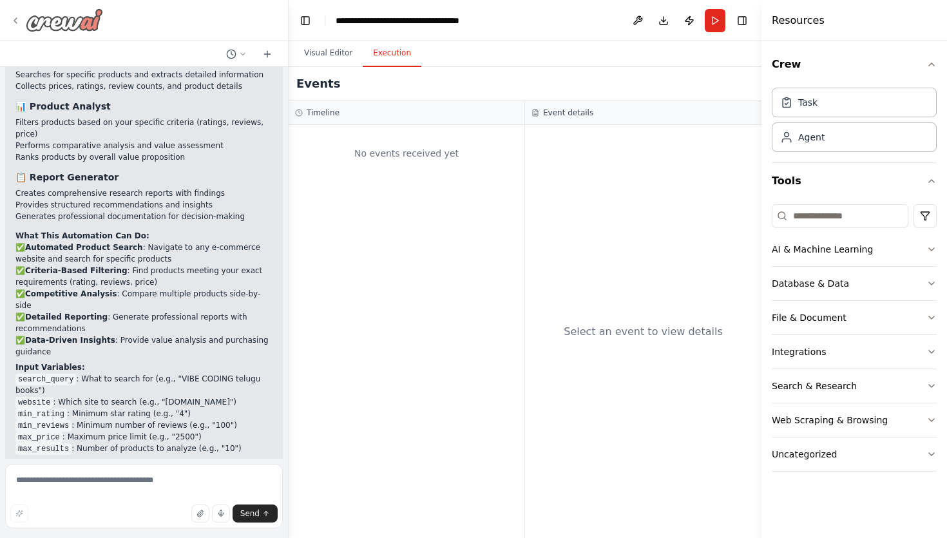
click at [51, 14] on img at bounding box center [64, 19] width 77 height 23
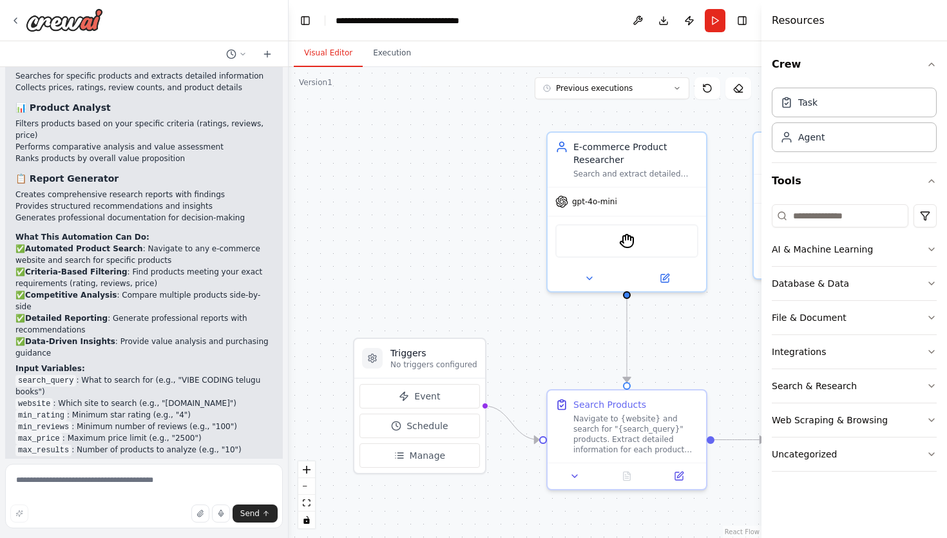
scroll to position [1969, 0]
